Goal: Task Accomplishment & Management: Manage account settings

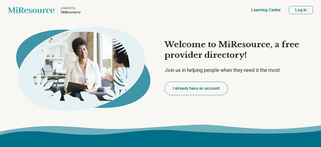
type textarea "*"
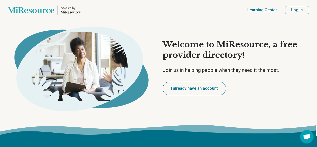
click at [293, 10] on button "Log In" at bounding box center [297, 10] width 24 height 8
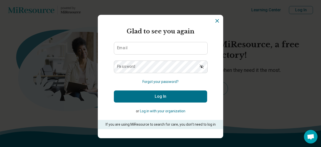
click at [214, 23] on icon "Dismiss" at bounding box center [217, 21] width 6 height 6
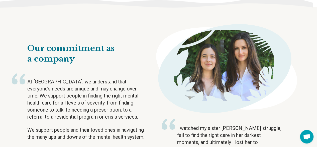
scroll to position [817, 0]
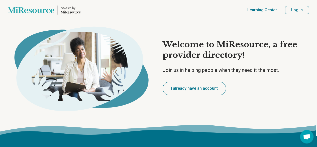
click at [293, 11] on button "Log In" at bounding box center [297, 10] width 24 height 8
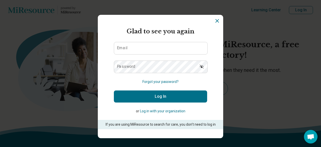
click at [160, 82] on button "Forgot your password?" at bounding box center [160, 81] width 36 height 5
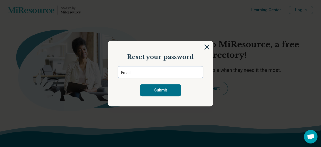
click at [204, 46] on img at bounding box center [207, 47] width 6 height 6
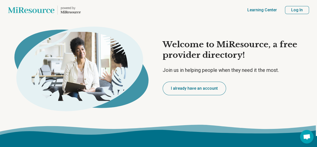
click at [299, 10] on button "Log In" at bounding box center [297, 10] width 24 height 8
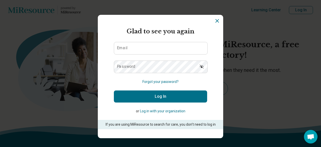
click at [214, 23] on icon "Dismiss" at bounding box center [217, 21] width 6 height 6
